Goal: Find specific page/section: Find specific page/section

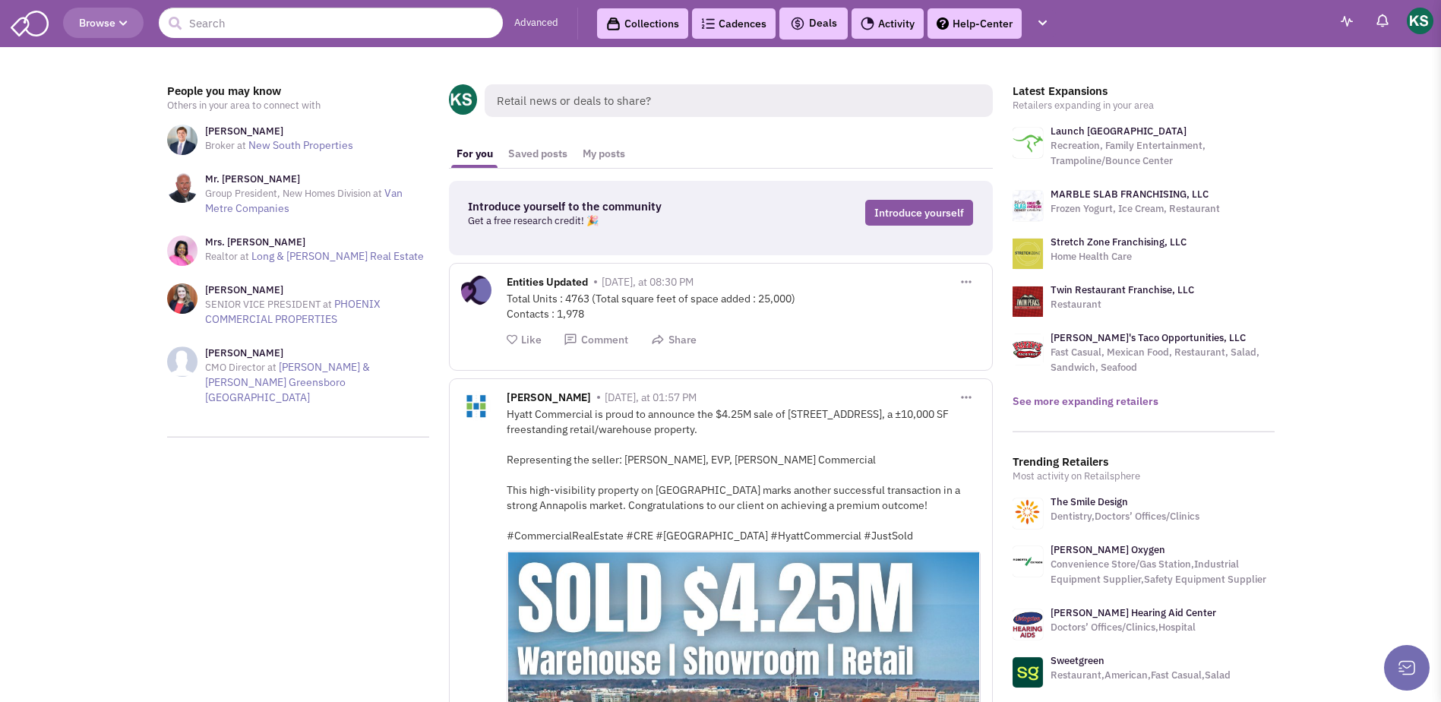
click at [1106, 404] on link "See more expanding retailers" at bounding box center [1085, 401] width 146 height 14
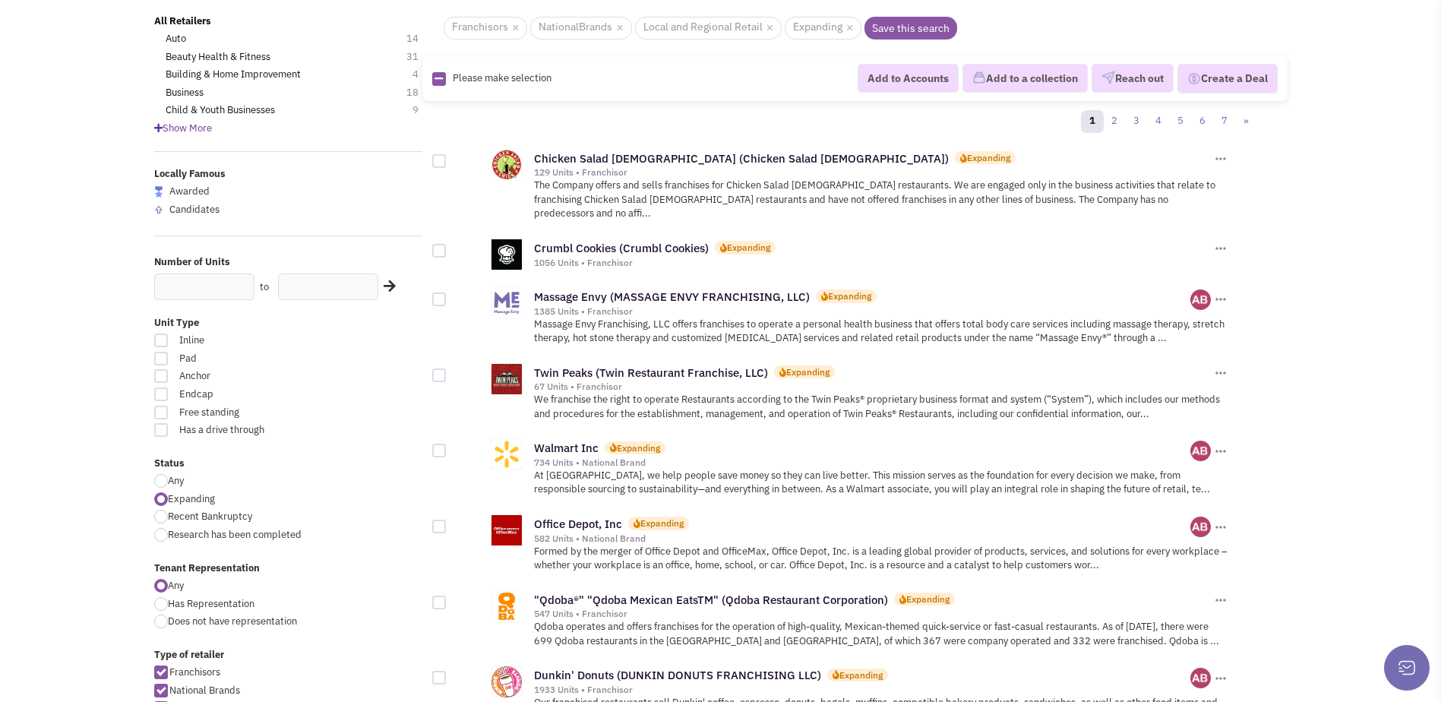
scroll to position [152, 0]
